Goal: Entertainment & Leisure: Consume media (video, audio)

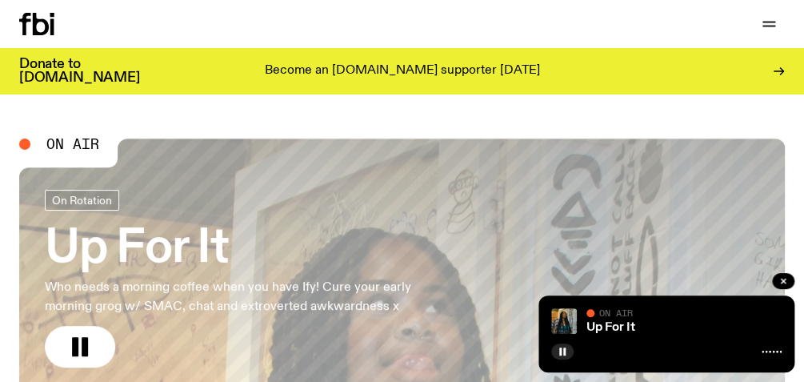
click at [765, 22] on icon "button" at bounding box center [768, 22] width 13 height 0
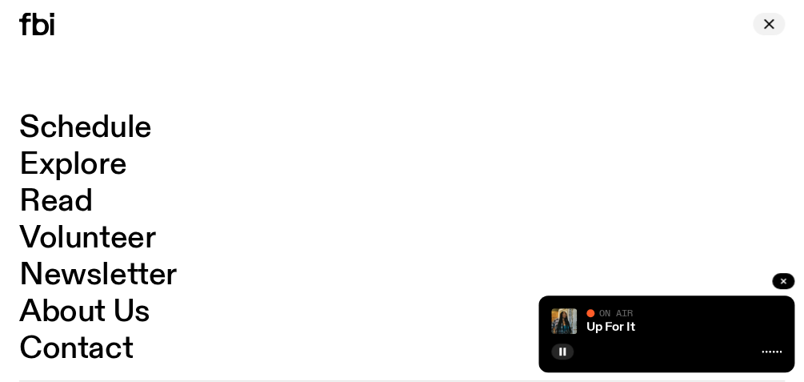
click at [765, 22] on icon "button" at bounding box center [768, 23] width 19 height 19
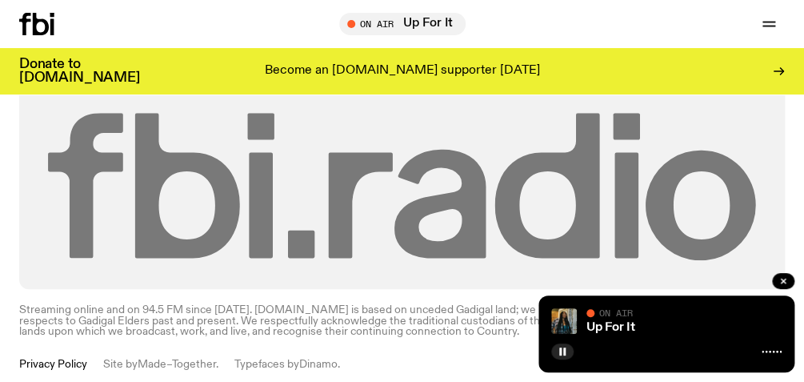
scroll to position [4077, 0]
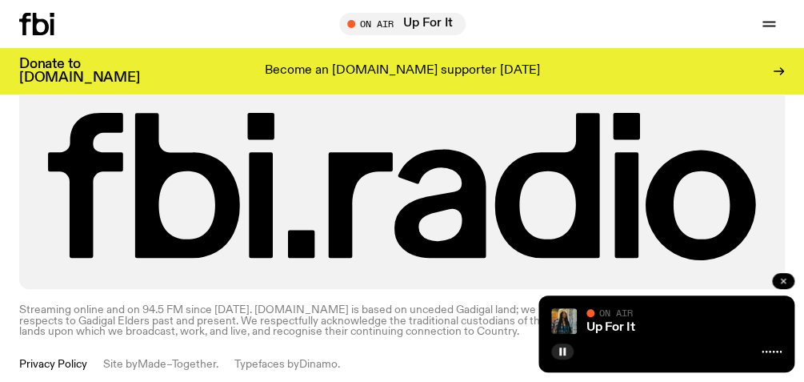
click at [785, 282] on icon "button" at bounding box center [783, 280] width 5 height 5
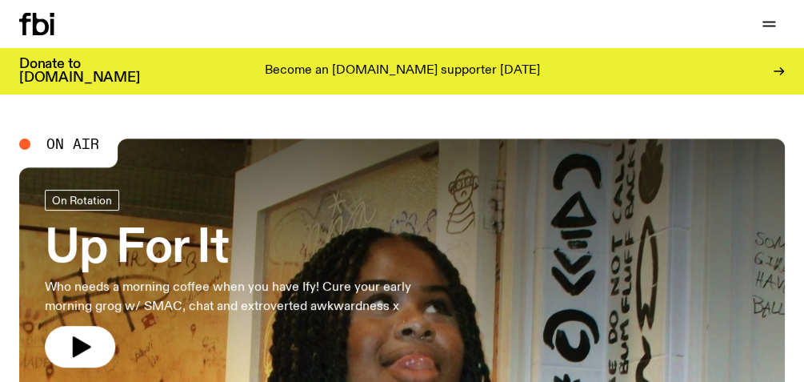
scroll to position [0, 0]
click at [82, 146] on div at bounding box center [402, 265] width 766 height 255
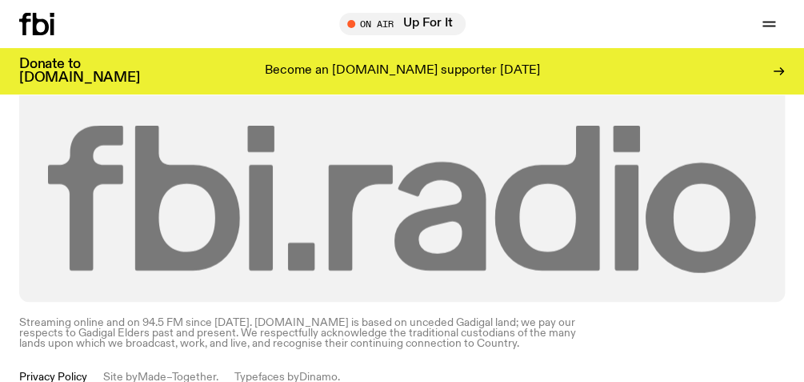
scroll to position [2943, 0]
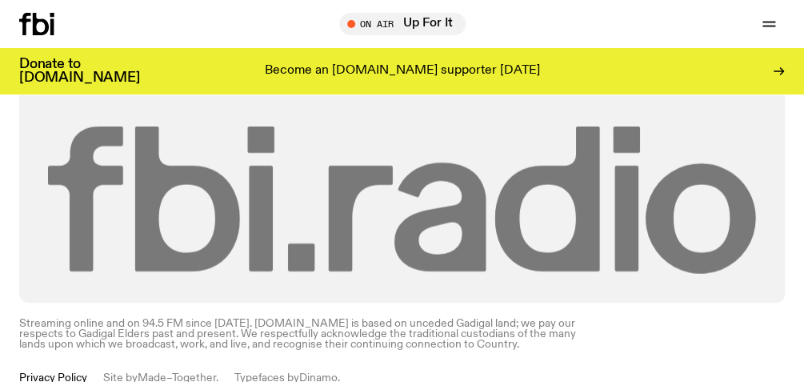
click at [434, 243] on icon at bounding box center [439, 216] width 91 height 109
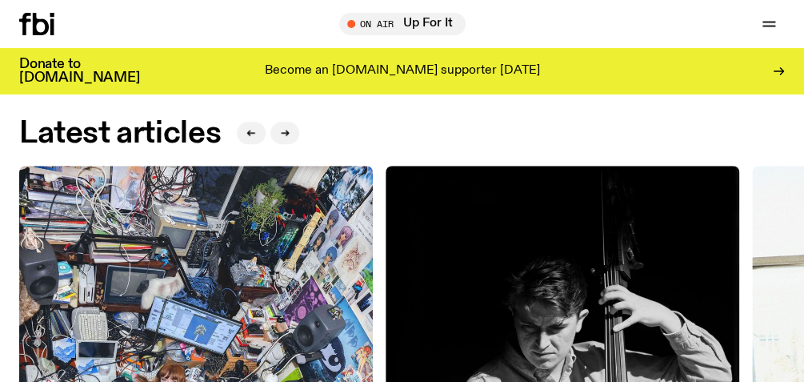
scroll to position [2206, 0]
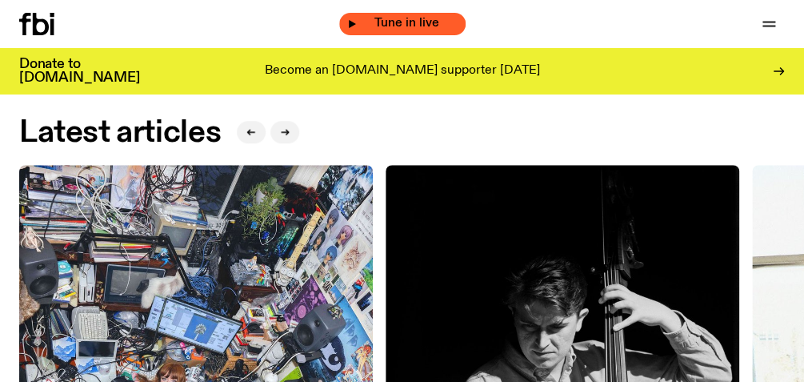
click at [385, 25] on span "Tune in live" at bounding box center [407, 24] width 101 height 12
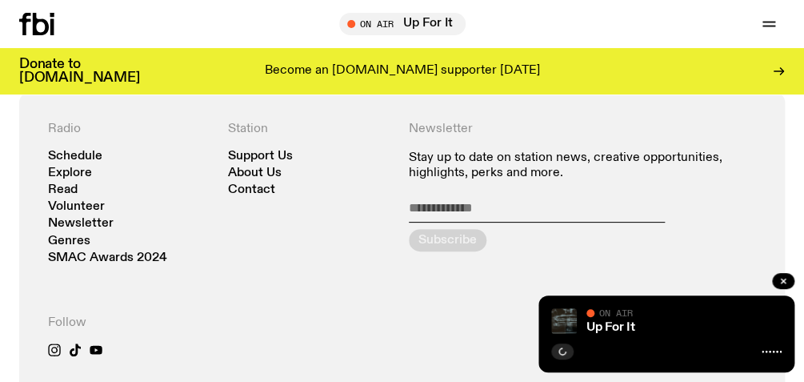
scroll to position [3757, 0]
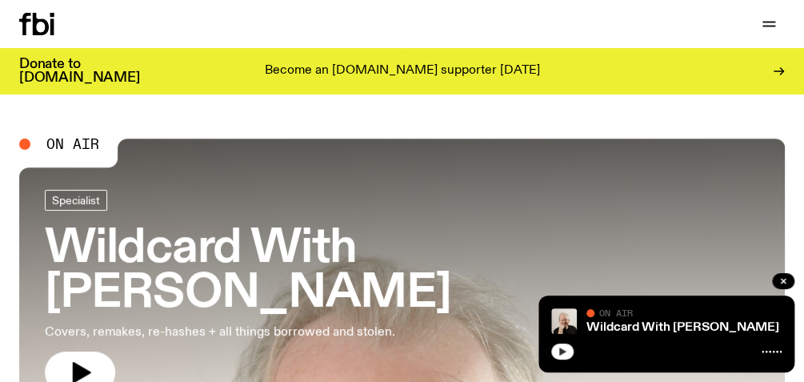
click at [563, 353] on icon "button" at bounding box center [563, 351] width 10 height 10
